Goal: Task Accomplishment & Management: Use online tool/utility

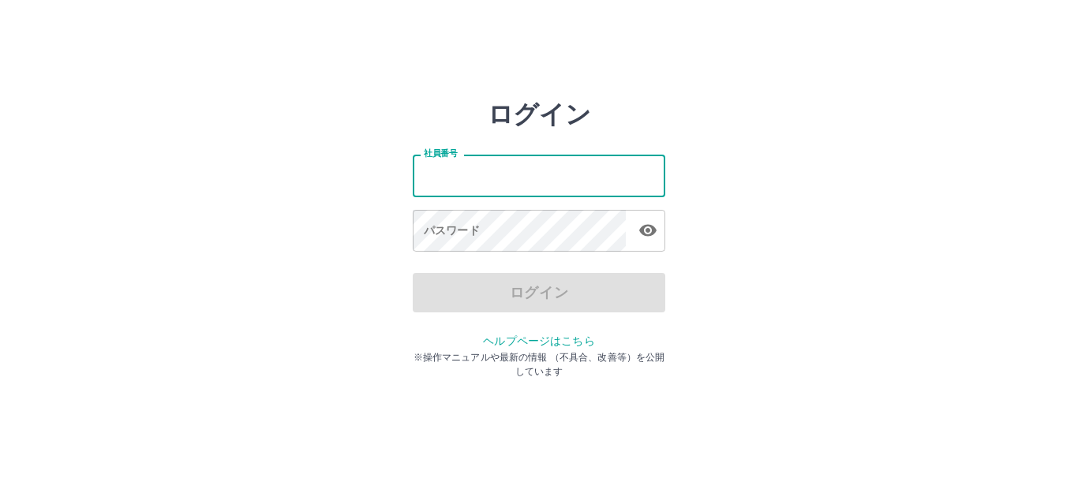
click at [477, 170] on input "社員番号" at bounding box center [539, 176] width 253 height 42
type input "*******"
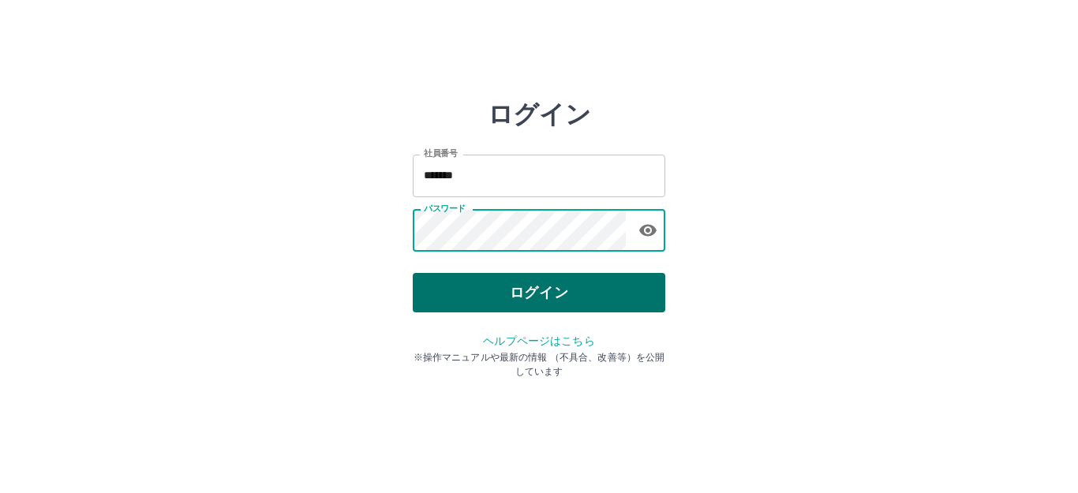
click at [506, 296] on button "ログイン" at bounding box center [539, 292] width 253 height 39
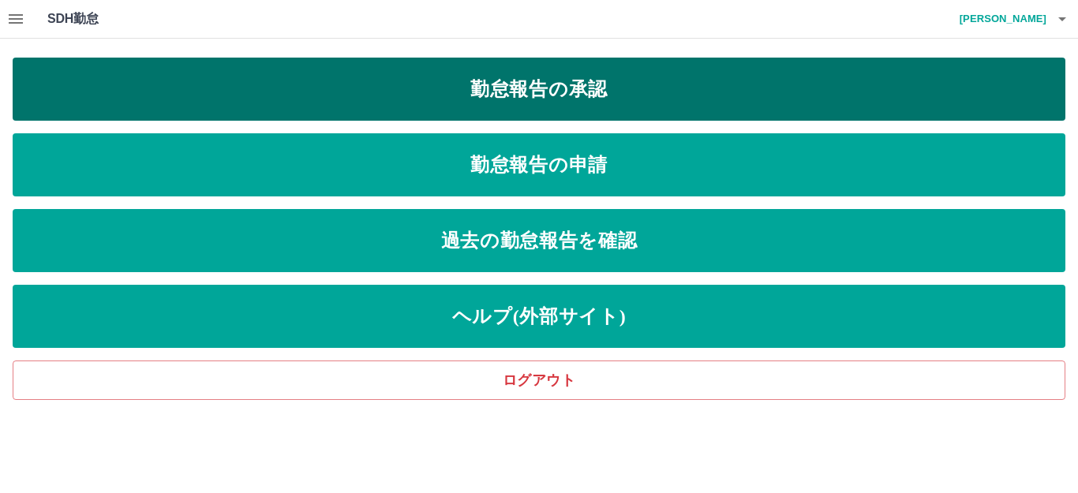
click at [579, 92] on link "勤怠報告の承認" at bounding box center [539, 89] width 1053 height 63
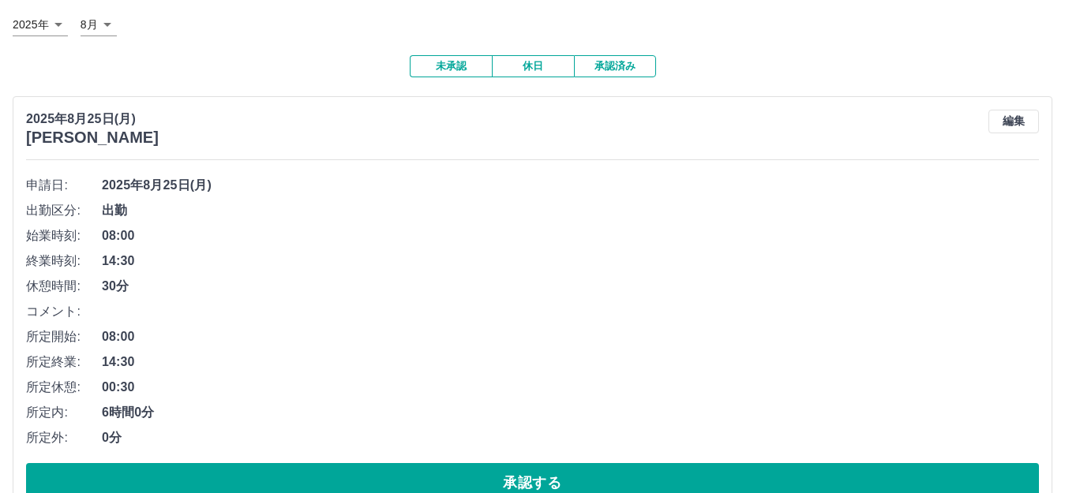
scroll to position [237, 0]
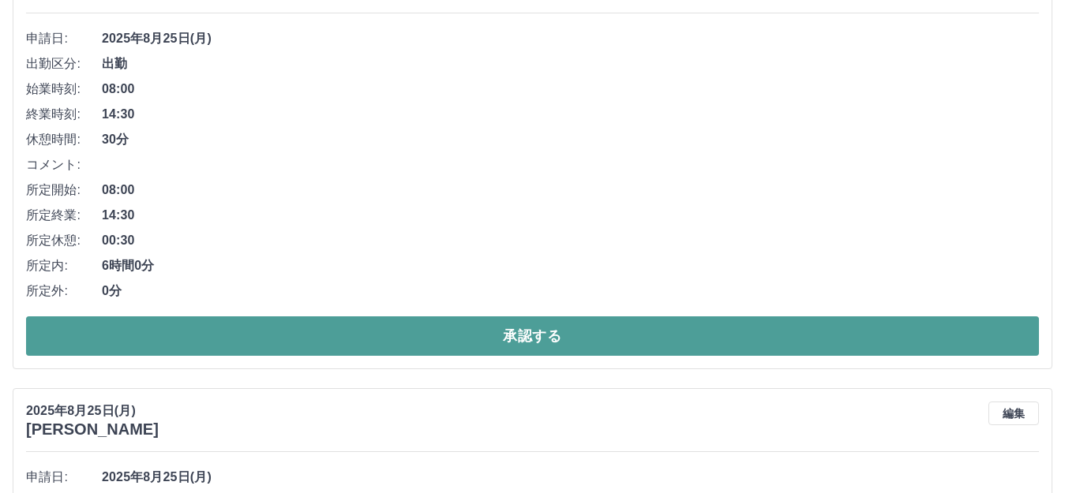
click at [373, 322] on button "承認する" at bounding box center [532, 336] width 1013 height 39
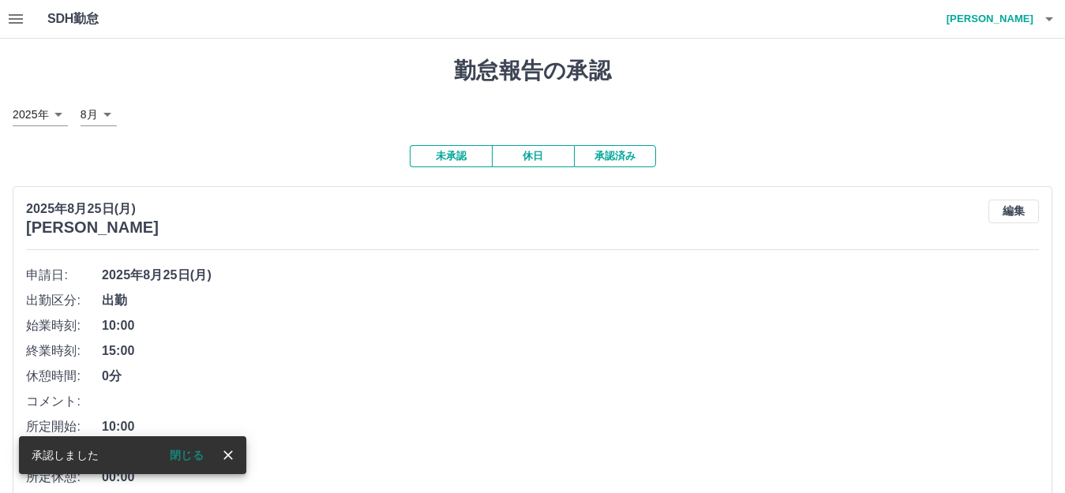
scroll to position [474, 0]
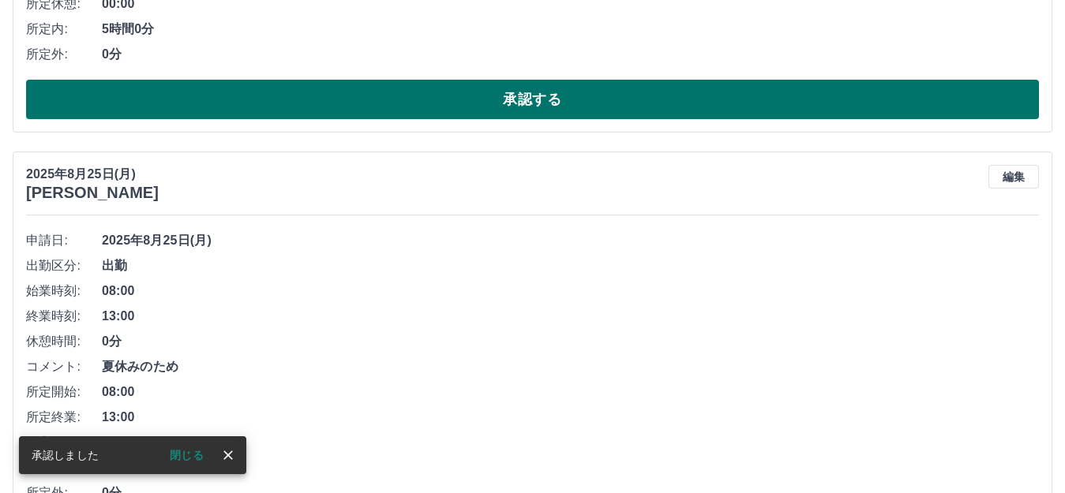
click at [403, 118] on button "承認する" at bounding box center [532, 99] width 1013 height 39
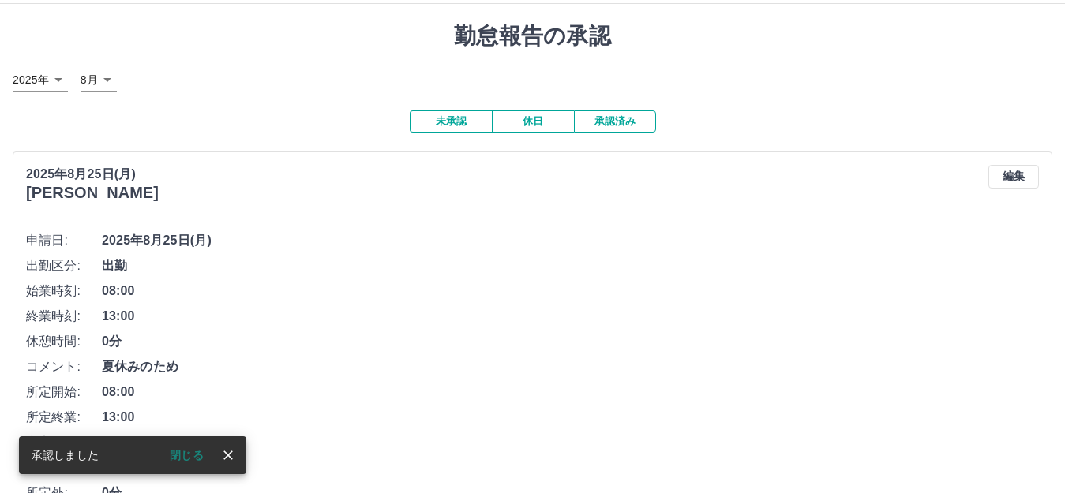
scroll to position [350, 0]
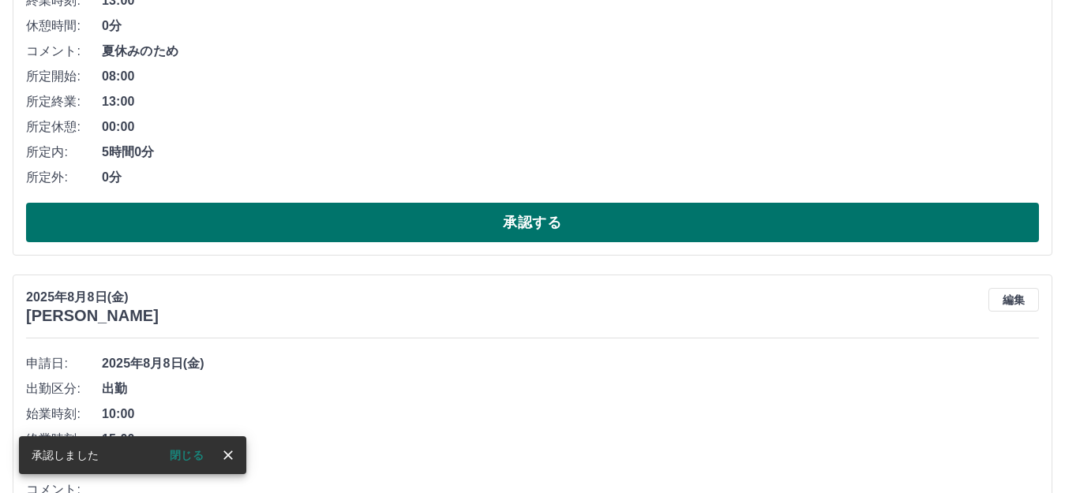
click at [399, 222] on button "承認する" at bounding box center [532, 222] width 1013 height 39
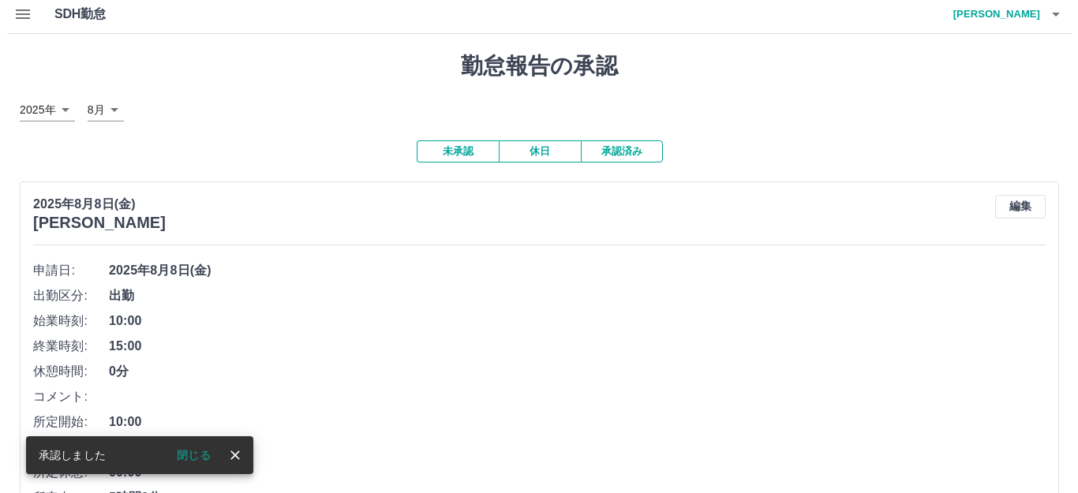
scroll to position [0, 0]
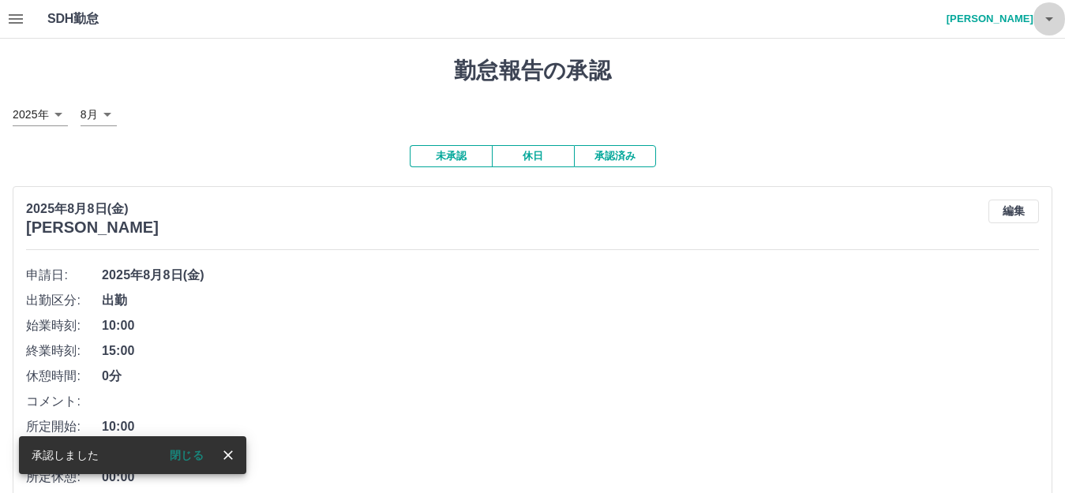
click at [1044, 7] on button "button" at bounding box center [1049, 19] width 32 height 38
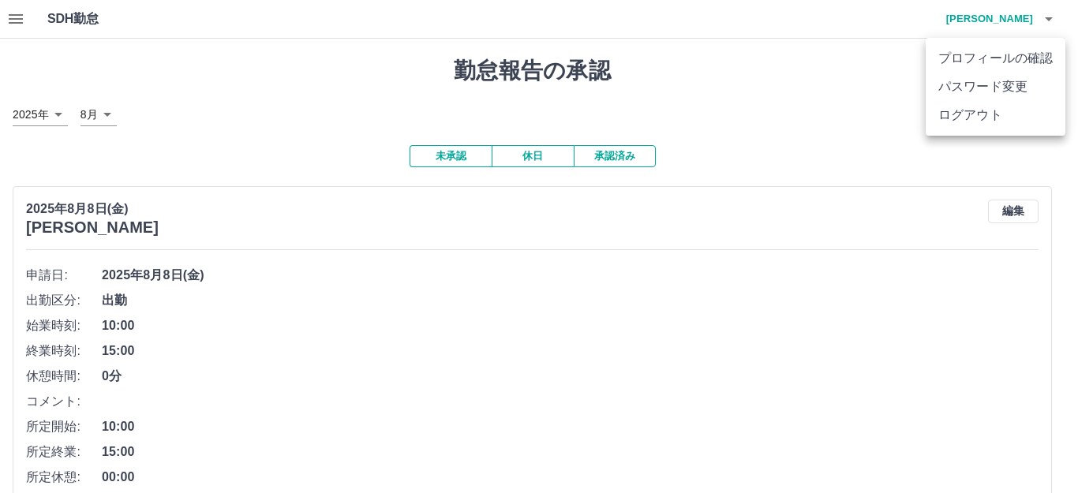
click at [1010, 108] on li "ログアウト" at bounding box center [996, 115] width 140 height 28
